Goal: Complete application form

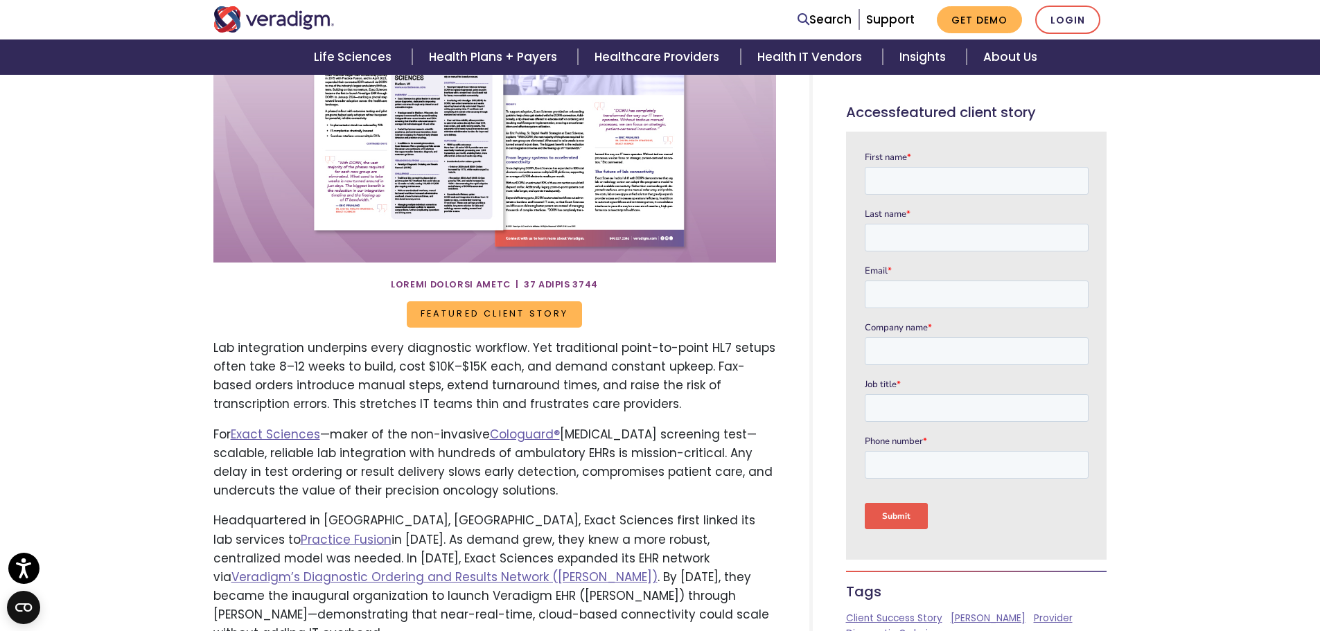
scroll to position [277, 0]
click at [912, 180] on input "First name *" at bounding box center [976, 181] width 224 height 28
type input "[PERSON_NAME]"
type input "Brown"
click at [935, 296] on input "Email *" at bounding box center [976, 295] width 224 height 28
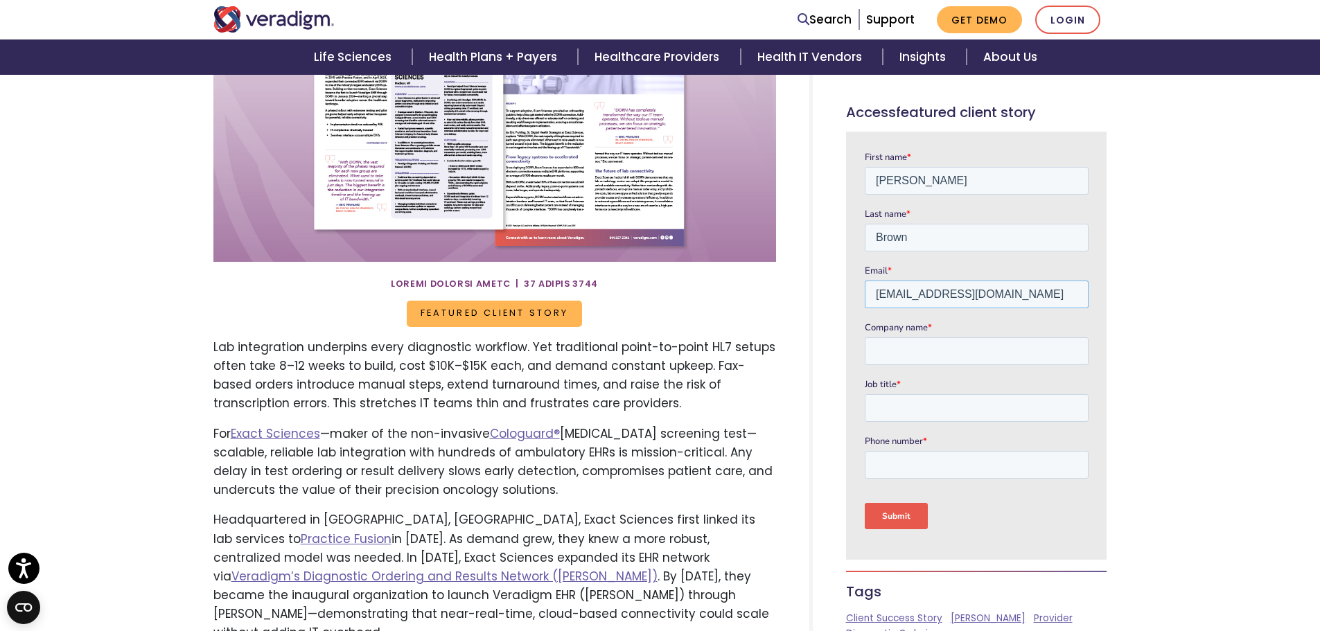
type input "[EMAIL_ADDRESS][DOMAIN_NAME]"
click at [899, 360] on input "Company name *" at bounding box center [976, 351] width 224 height 28
type input "Exact Sciences"
click at [946, 411] on input "Job title *" at bounding box center [976, 408] width 224 height 28
click at [874, 402] on input "Marketing" at bounding box center [976, 408] width 224 height 28
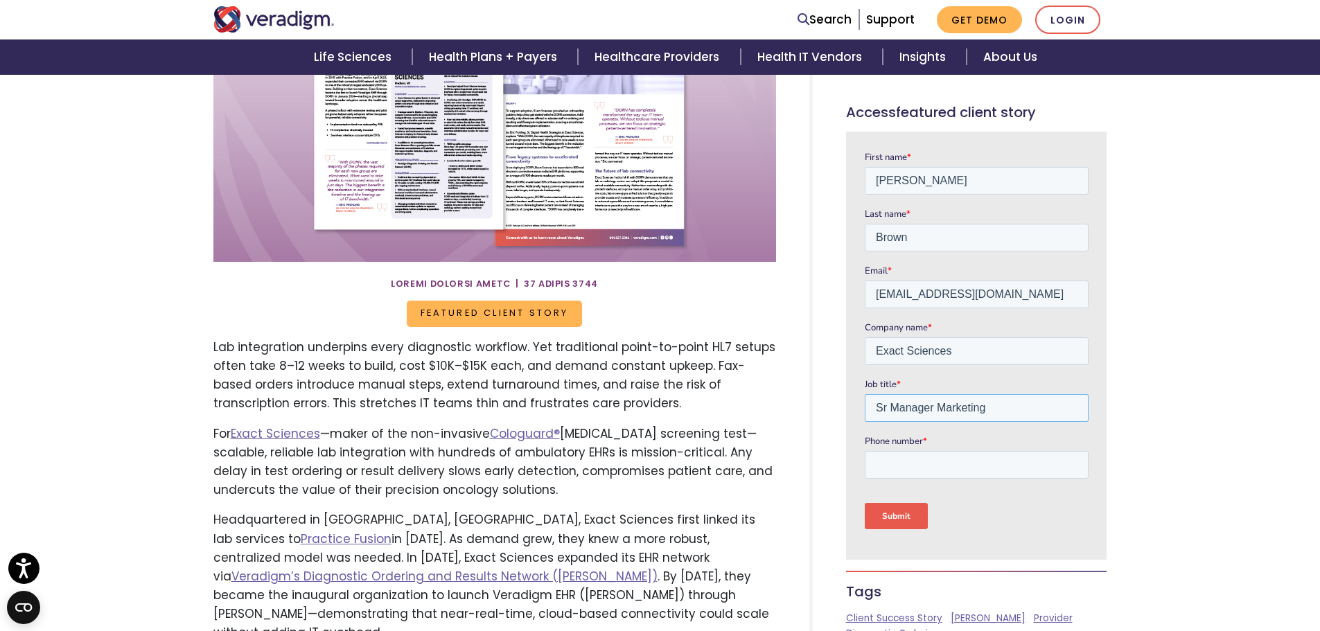
type input "Sr Manager Marketing"
click at [907, 469] on input "Phone number *" at bounding box center [976, 465] width 224 height 28
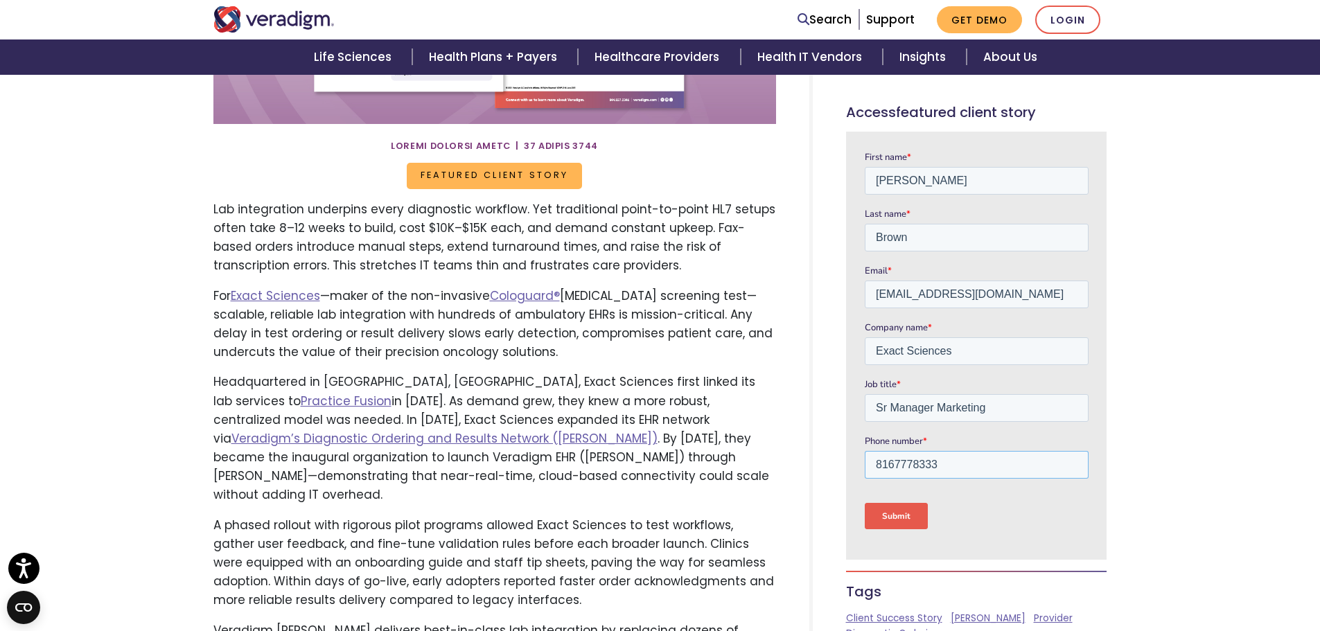
scroll to position [416, 0]
type input "8167778333"
click at [908, 514] on input "Submit" at bounding box center [895, 516] width 63 height 26
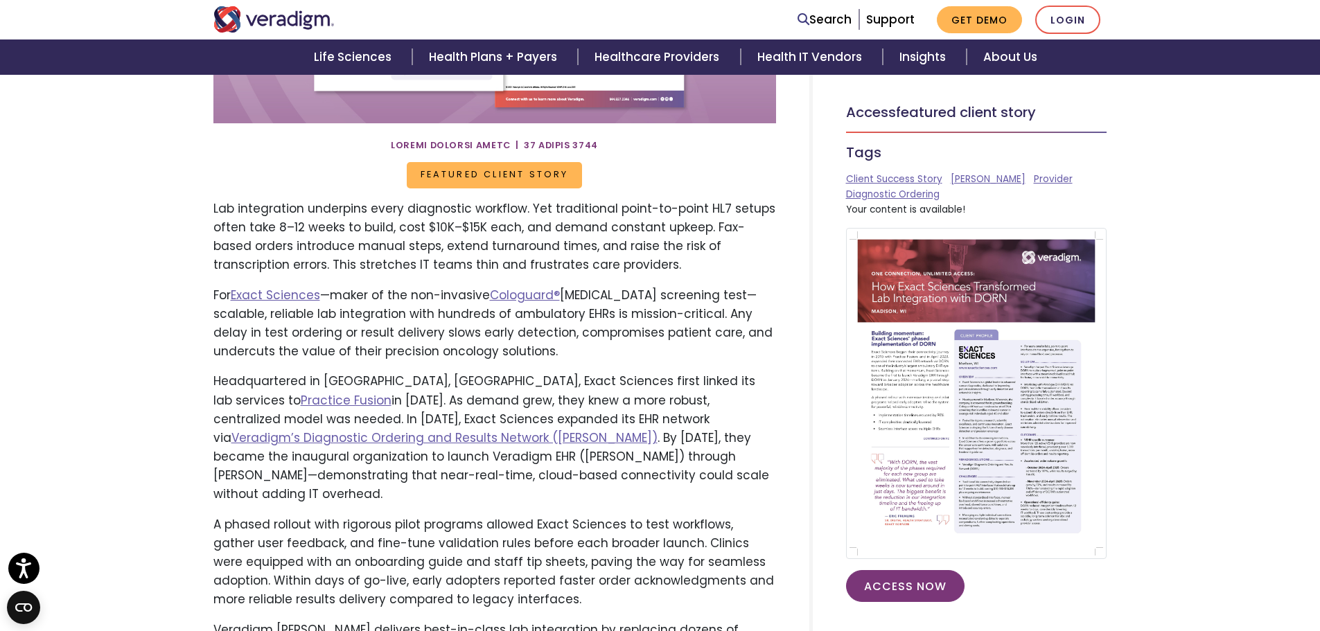
click at [928, 394] on img at bounding box center [976, 393] width 261 height 331
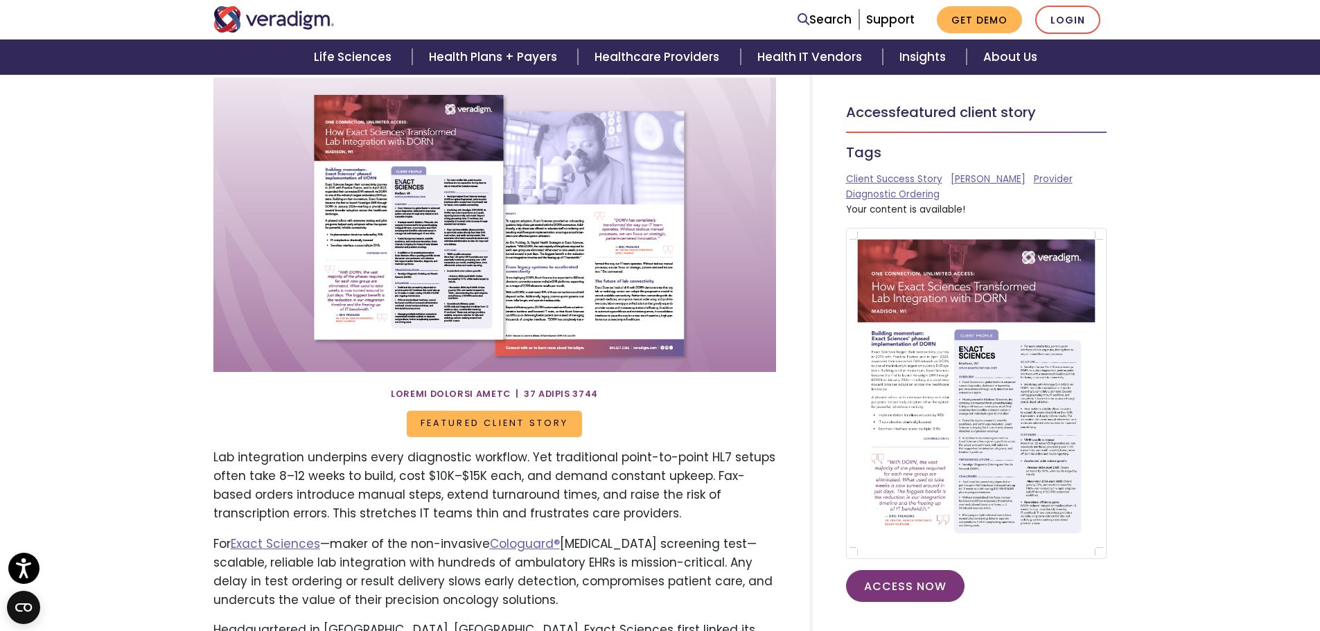
scroll to position [0, 0]
